Goal: Communication & Community: Connect with others

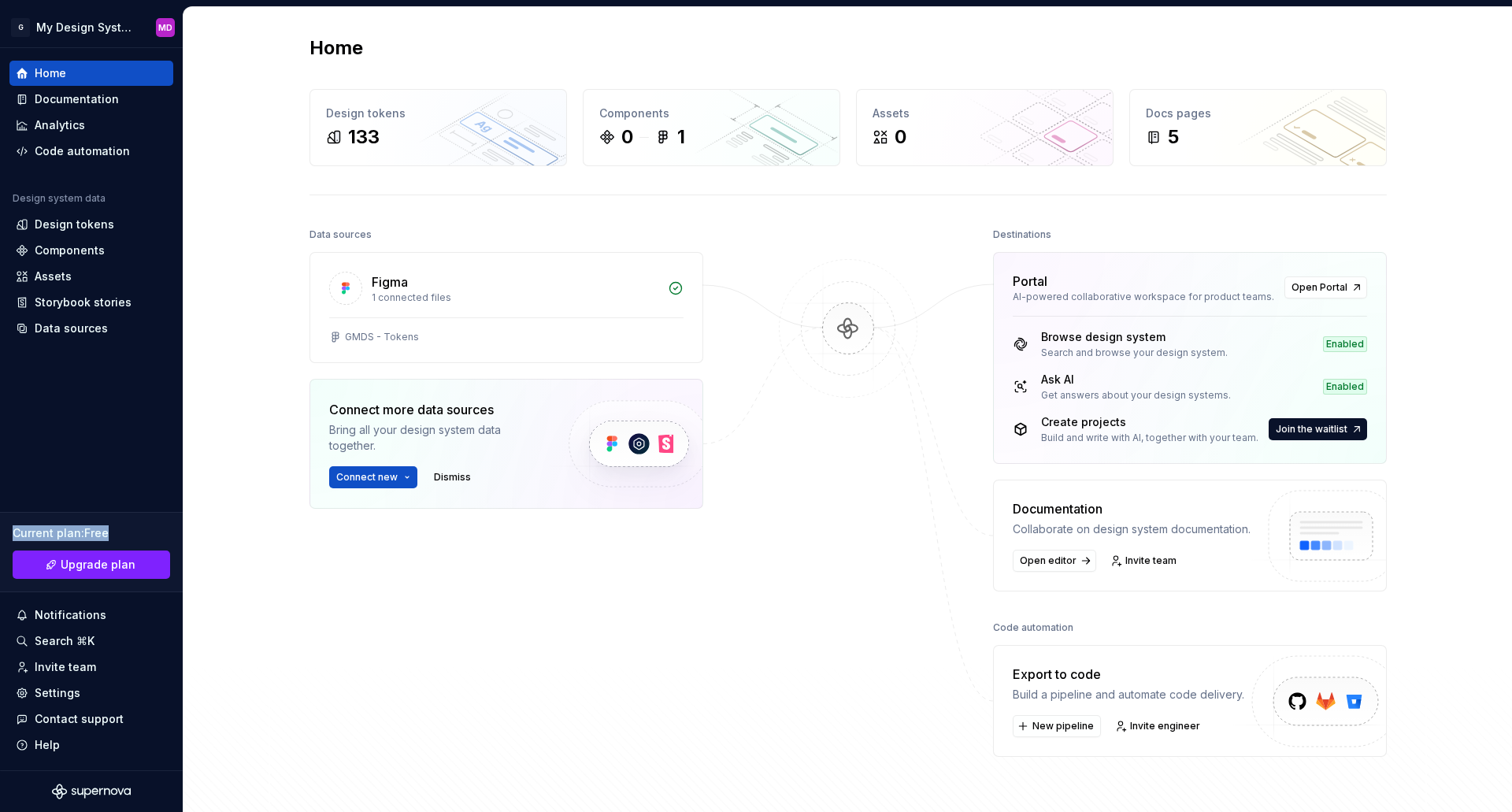
drag, startPoint x: 111, startPoint y: 530, endPoint x: -1, endPoint y: 538, distance: 112.3
click at [0, 538] on html "G My Design System MD Home Documentation Analytics Code automation Design syste…" at bounding box center [756, 406] width 1512 height 812
click at [81, 666] on div "Invite team" at bounding box center [66, 667] width 61 height 16
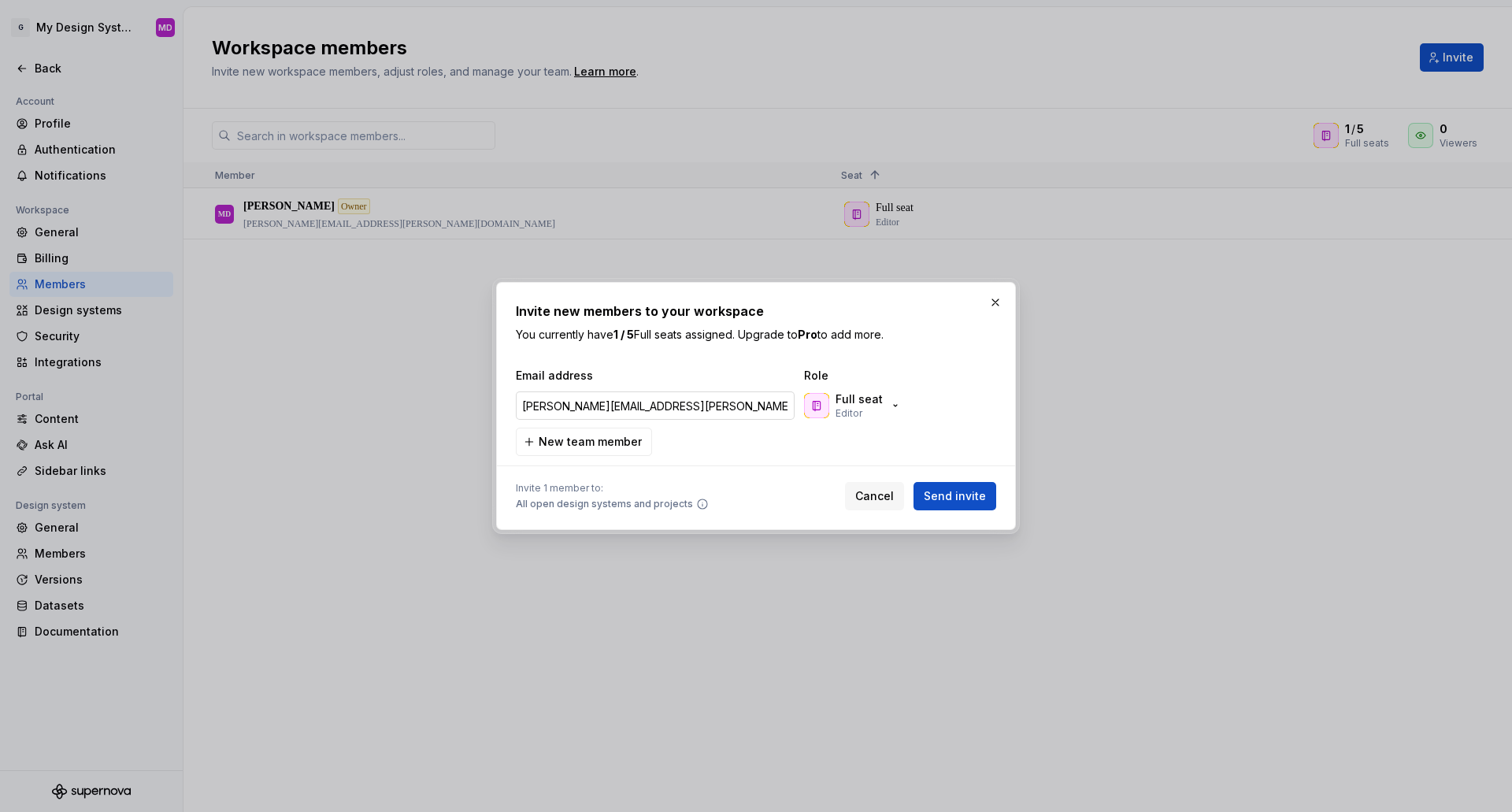
click at [695, 407] on input "[PERSON_NAME][EMAIL_ADDRESS][PERSON_NAME][DOMAIN_NAME]" at bounding box center [655, 406] width 279 height 29
click at [984, 504] on button "Send invite" at bounding box center [955, 496] width 83 height 29
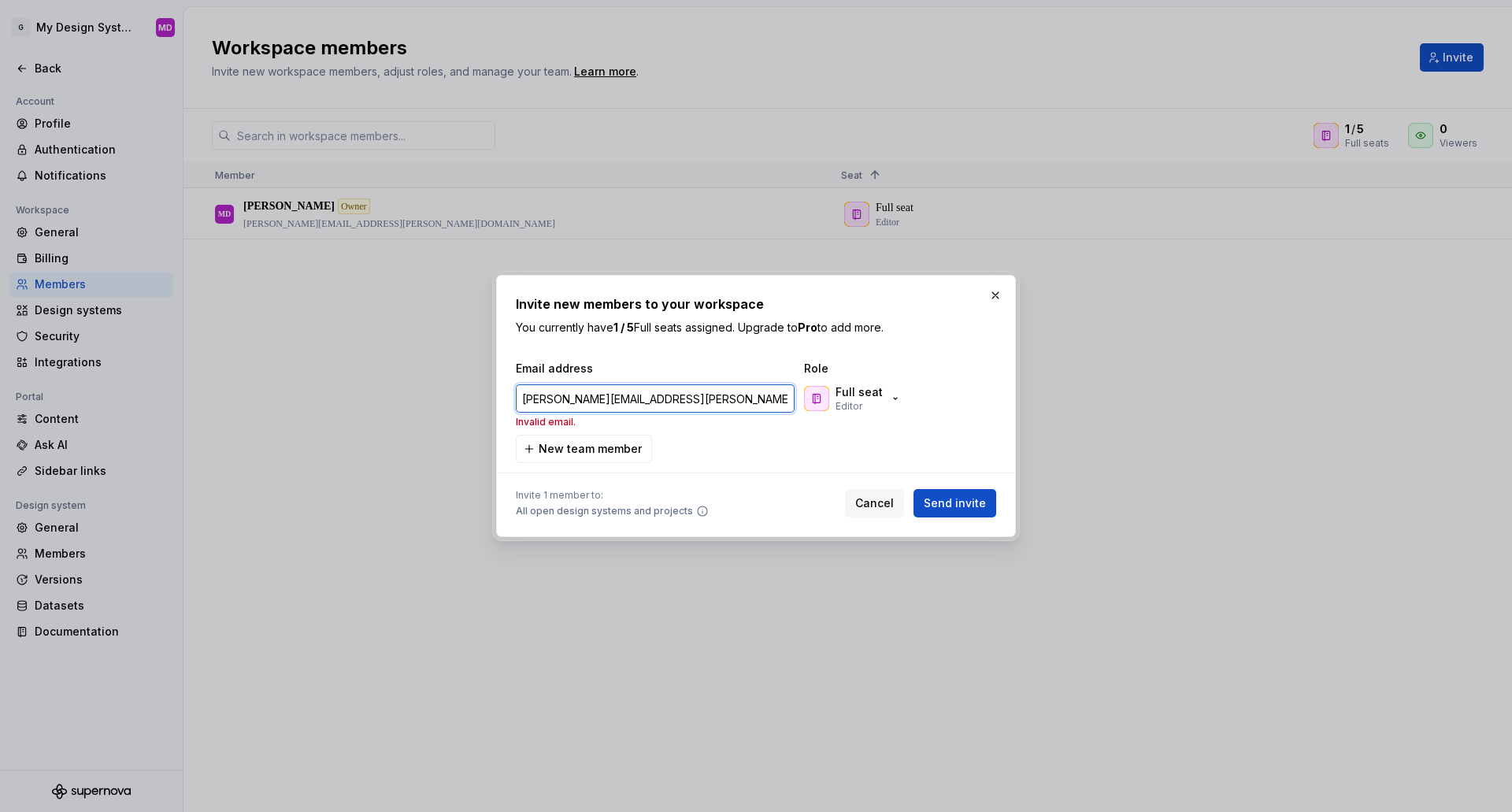
click at [641, 409] on input "[PERSON_NAME][EMAIL_ADDRESS][PERSON_NAME][DOMAIN_NAME]" at bounding box center [655, 398] width 279 height 29
click at [628, 395] on input "[PERSON_NAME][EMAIL_ADDRESS][PERSON_NAME][DOMAIN_NAME]" at bounding box center [655, 398] width 279 height 29
click at [695, 401] on input "[PERSON_NAME][EMAIL_ADDRESS][PERSON_NAME][DOMAIN_NAME]" at bounding box center [655, 398] width 279 height 29
click at [675, 398] on input "[PERSON_NAME][EMAIL_ADDRESS][PERSON_NAME][DOMAIN_NAME]" at bounding box center [655, 398] width 279 height 29
click at [644, 388] on input "[PERSON_NAME][EMAIL_ADDRESS][PERSON_NAME][DOMAIN_NAME]" at bounding box center [655, 398] width 279 height 29
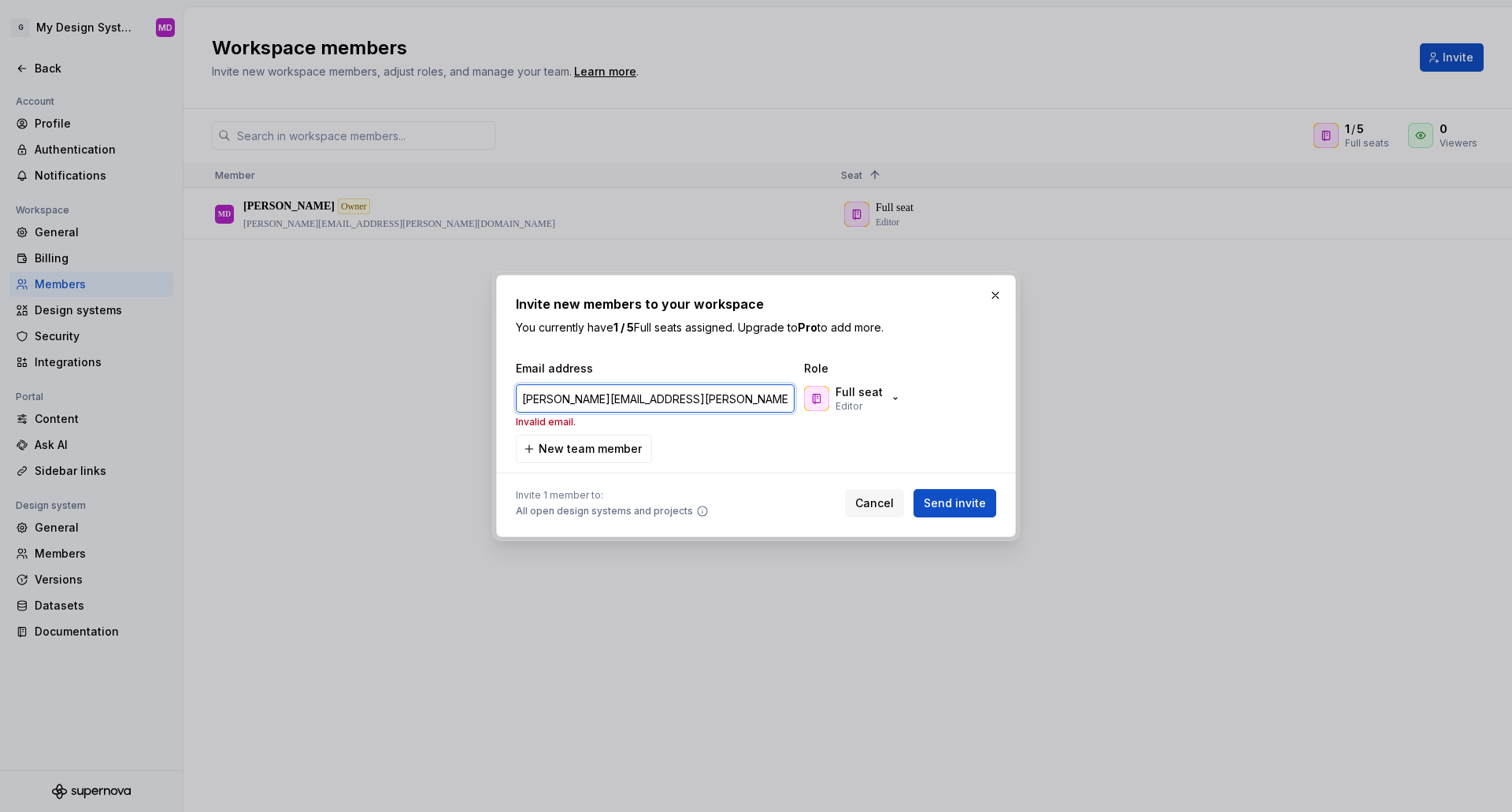
drag, startPoint x: 638, startPoint y: 401, endPoint x: 483, endPoint y: 391, distance: 155.3
click at [483, 391] on div "Invite new members to your workspace You currently have 1 / 5 Full seats assign…" at bounding box center [756, 406] width 1512 height 812
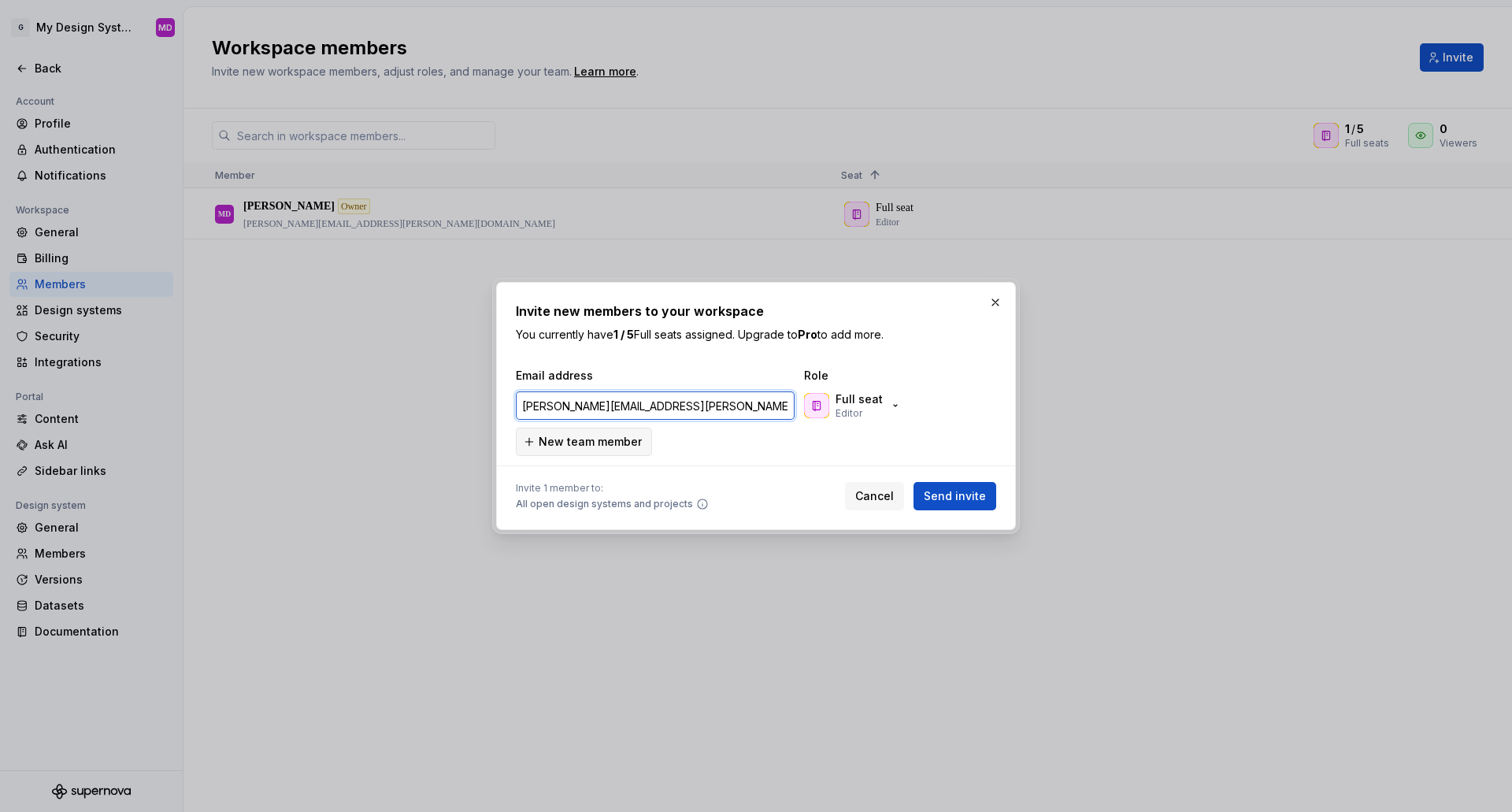
type input "[PERSON_NAME][EMAIL_ADDRESS][PERSON_NAME][DOMAIN_NAME]"
click at [968, 498] on span "Send invite" at bounding box center [954, 496] width 62 height 16
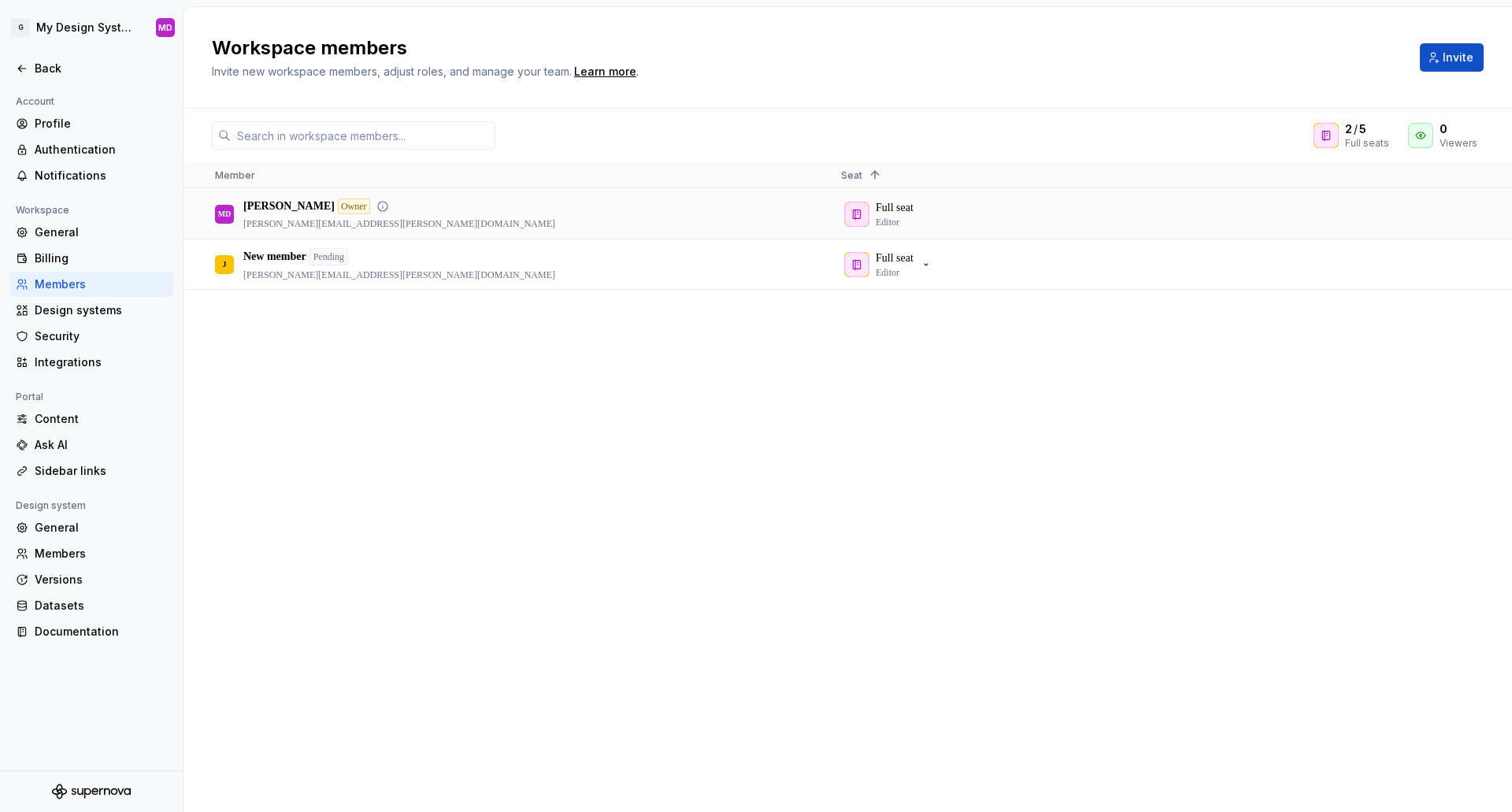
click at [1018, 223] on div "Full seat Editor" at bounding box center [1140, 213] width 600 height 48
click at [1006, 221] on div "Full seat Editor" at bounding box center [1140, 213] width 600 height 48
click at [289, 210] on p "[PERSON_NAME]" at bounding box center [289, 207] width 92 height 16
click at [898, 204] on div "Full seat Editor" at bounding box center [1140, 213] width 600 height 48
drag, startPoint x: 1117, startPoint y: 210, endPoint x: 573, endPoint y: 625, distance: 684.2
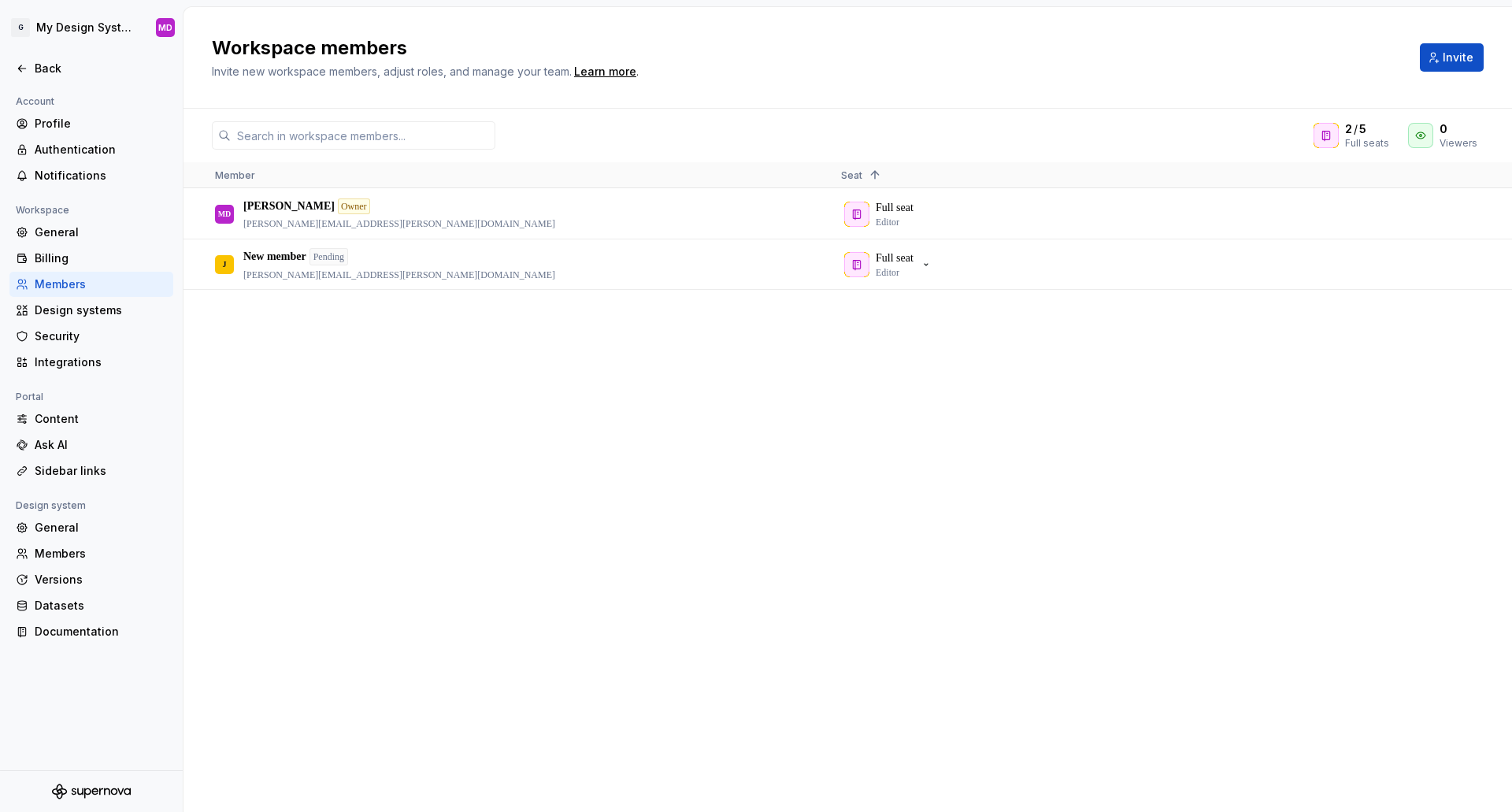
click at [573, 625] on div "MD [PERSON_NAME] Owner [PERSON_NAME][EMAIL_ADDRESS][PERSON_NAME][DOMAIN_NAME] F…" at bounding box center [848, 500] width 1329 height 622
click at [58, 551] on div "Members" at bounding box center [101, 554] width 132 height 16
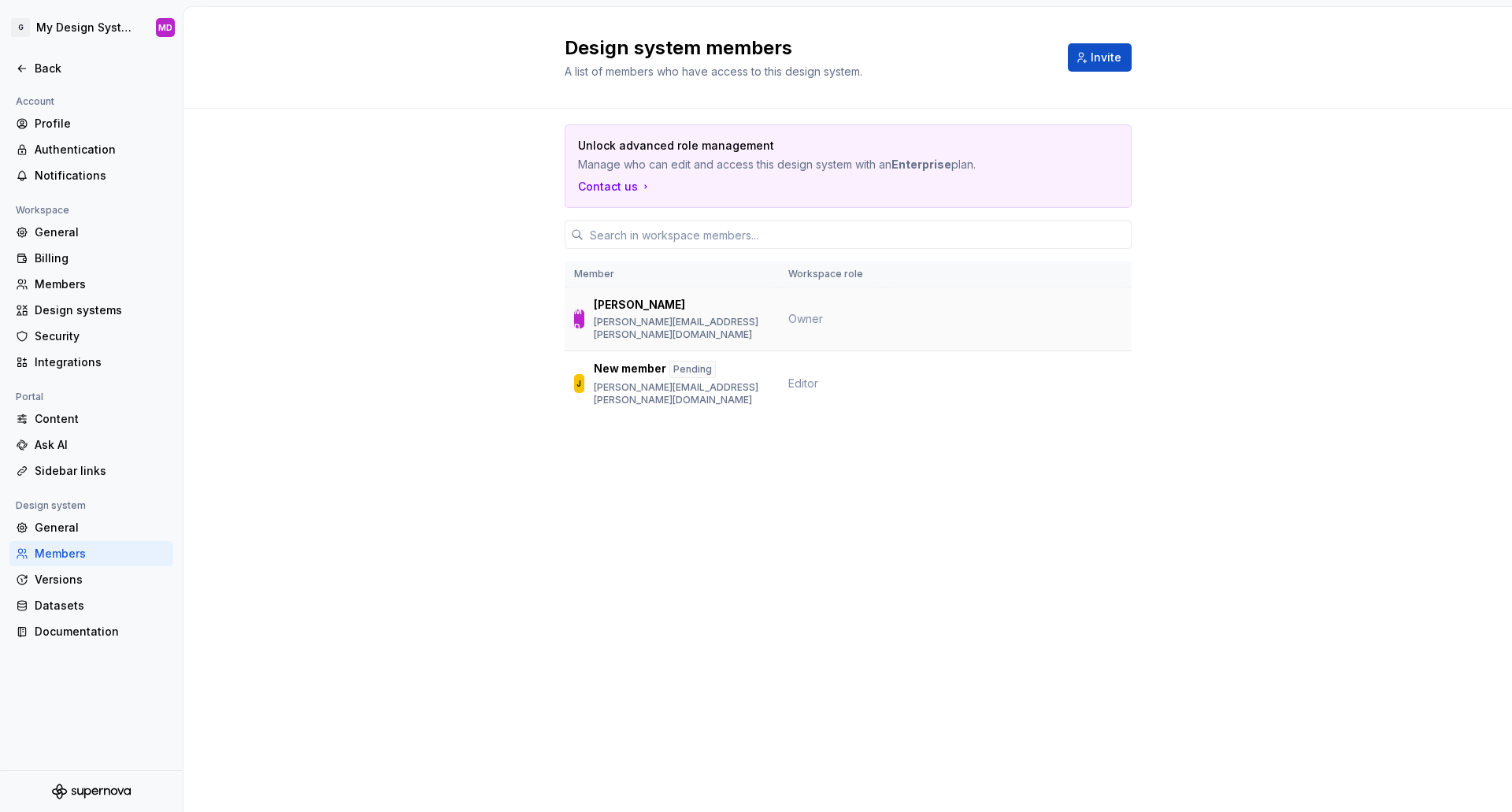
click at [938, 313] on td at bounding box center [1008, 319] width 247 height 64
click at [891, 625] on div "Design system members A list of members who have access to this design system. …" at bounding box center [848, 409] width 1329 height 805
click at [805, 377] on span "Editor" at bounding box center [803, 383] width 30 height 13
click at [72, 288] on div "Members" at bounding box center [101, 284] width 132 height 16
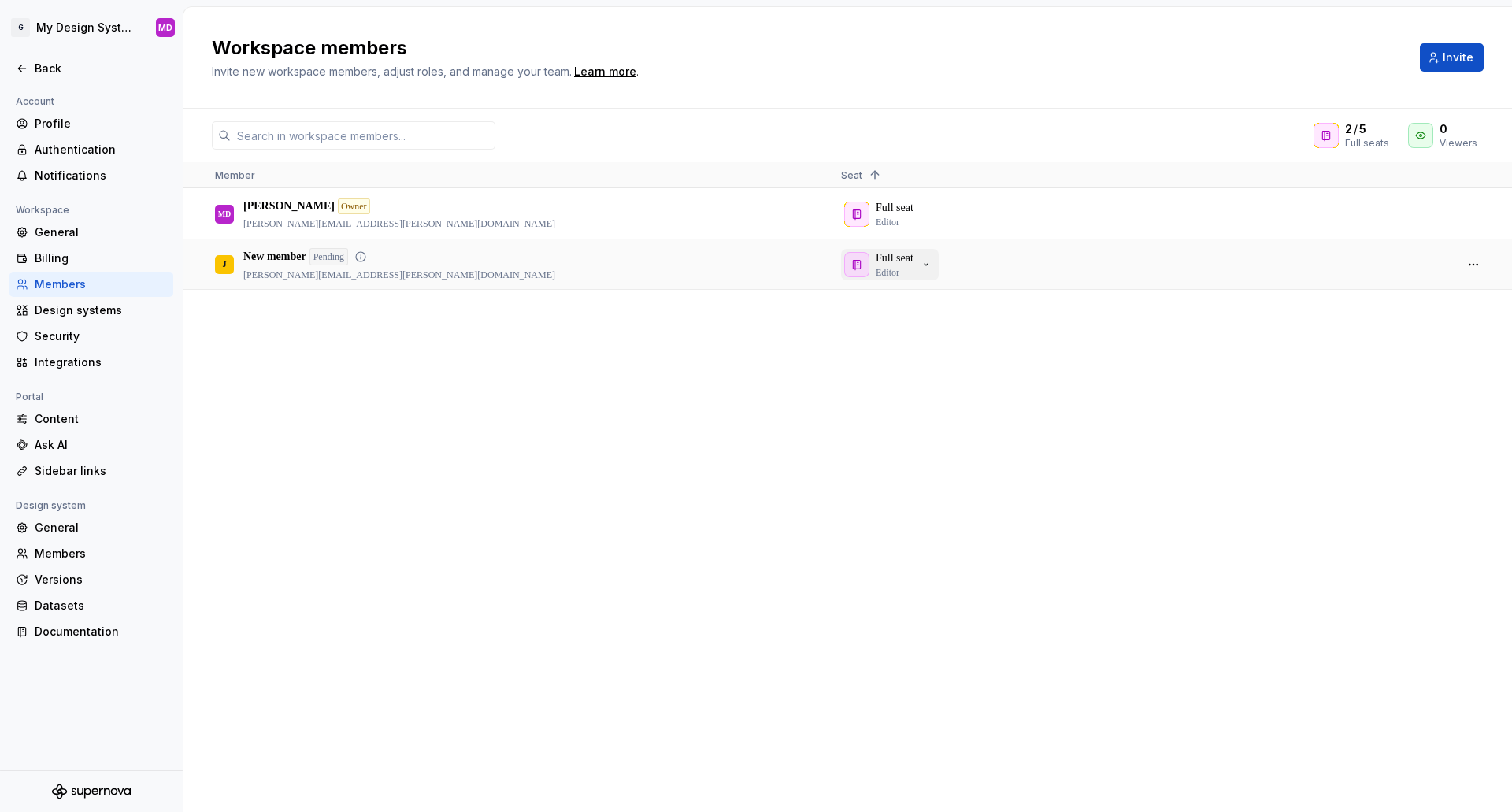
click at [927, 263] on icon "button" at bounding box center [926, 264] width 13 height 13
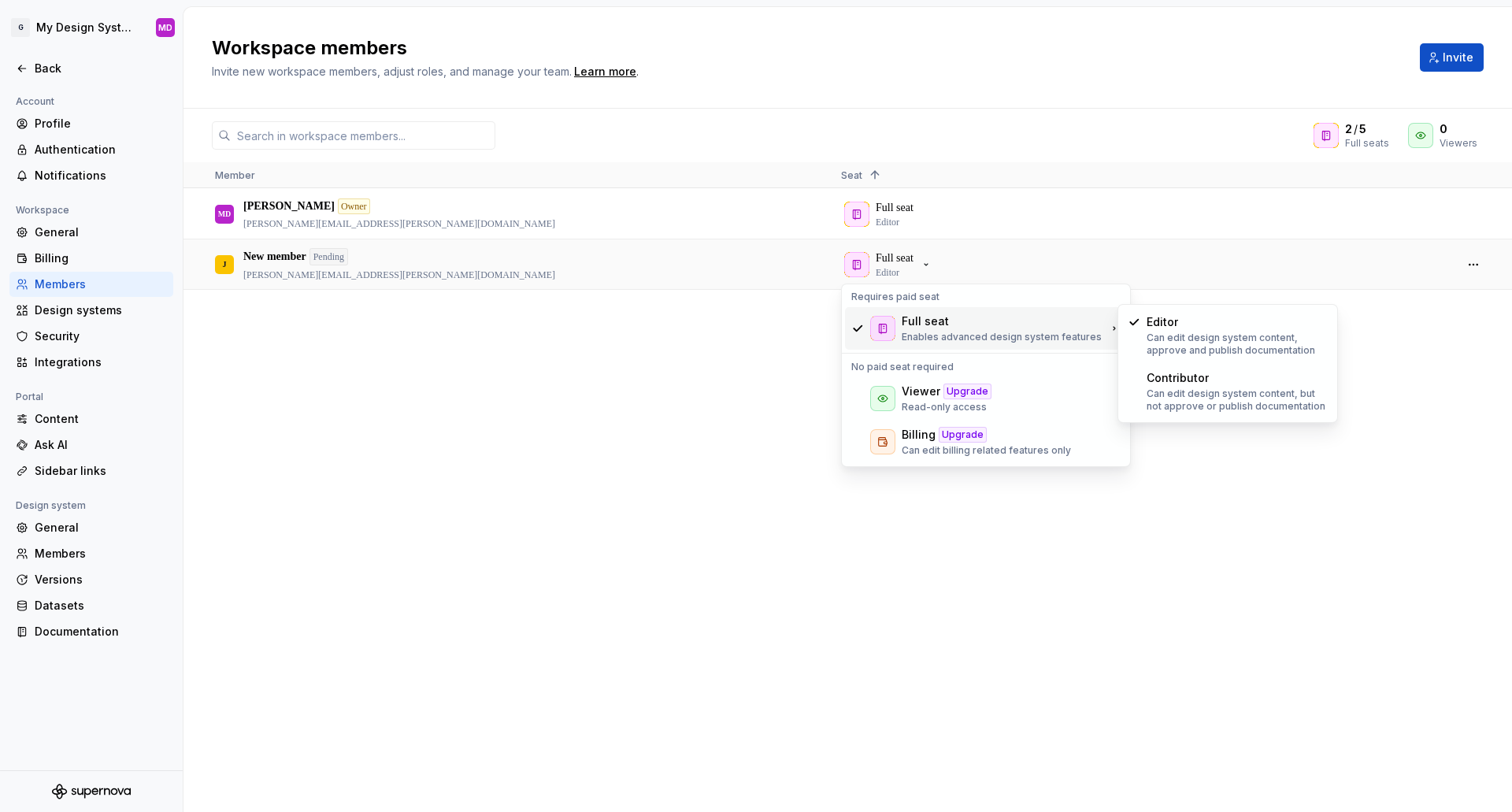
click at [975, 334] on p "Enables advanced design system features" at bounding box center [1001, 337] width 200 height 13
click at [1255, 566] on div "MD [PERSON_NAME] Owner [PERSON_NAME][EMAIL_ADDRESS][PERSON_NAME][DOMAIN_NAME] F…" at bounding box center [848, 500] width 1329 height 622
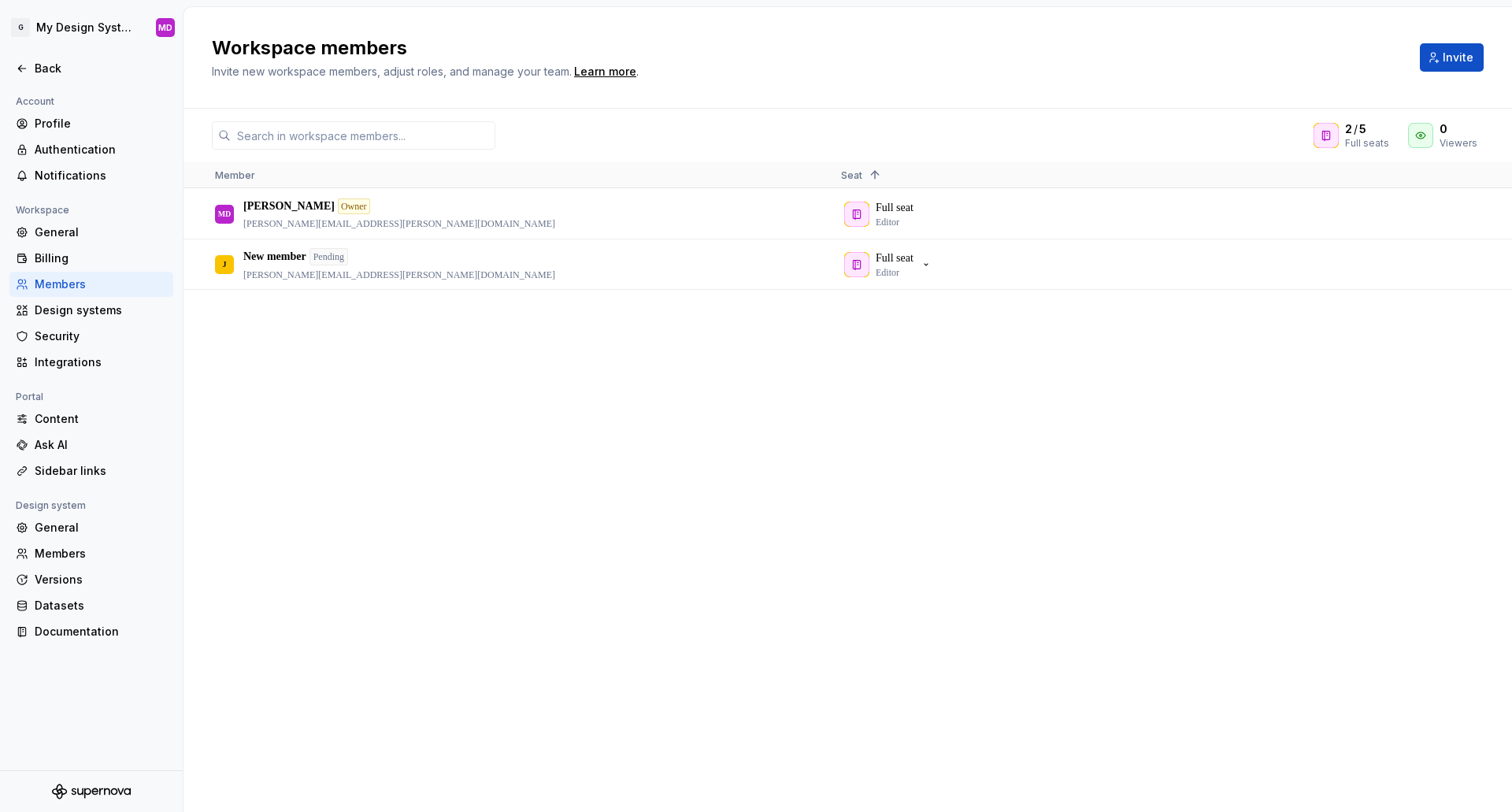
click at [430, 611] on div "MD [PERSON_NAME] Owner [PERSON_NAME][EMAIL_ADDRESS][PERSON_NAME][DOMAIN_NAME] F…" at bounding box center [848, 500] width 1329 height 622
click at [82, 22] on html "G My Design System MD Back Account Profile Authentication Notifications Workspa…" at bounding box center [756, 406] width 1512 height 812
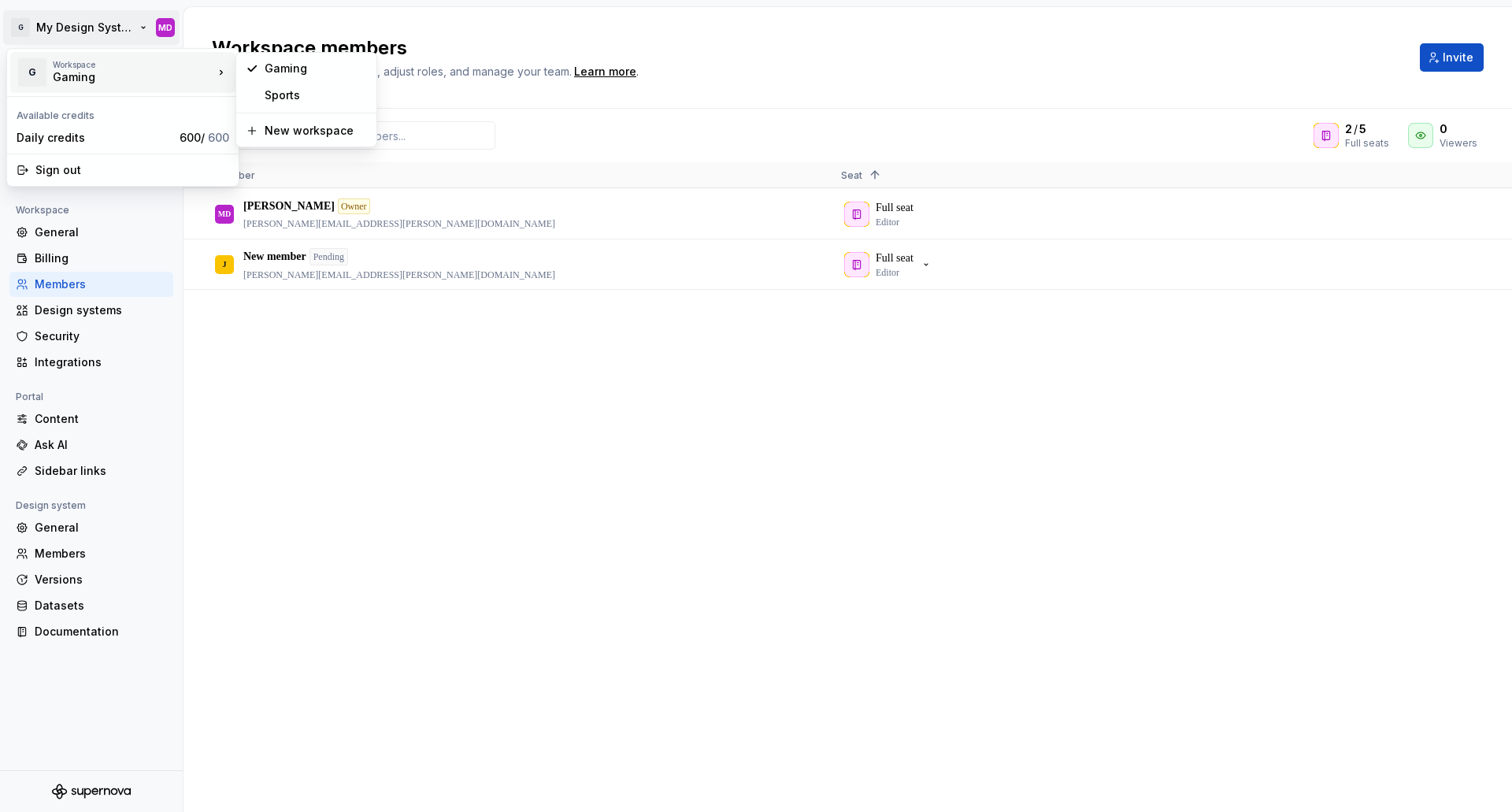
click at [77, 77] on div "Gaming" at bounding box center [120, 77] width 134 height 16
click at [273, 90] on div "Sports" at bounding box center [316, 95] width 102 height 16
